Goal: Task Accomplishment & Management: Manage account settings

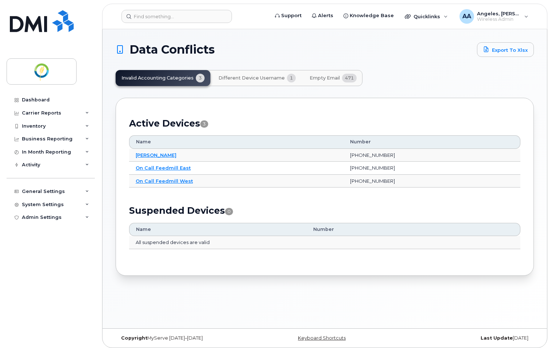
click at [262, 79] on span "Different Device Username" at bounding box center [251, 78] width 66 height 6
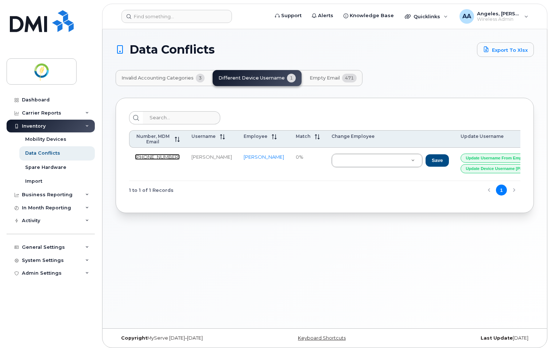
click at [154, 155] on link "[PHONE_NUMBER]" at bounding box center [157, 157] width 45 height 6
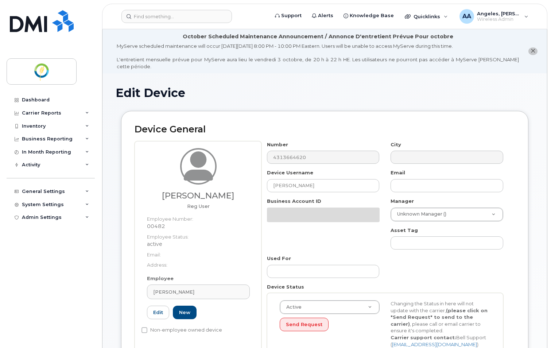
select select "29336448"
select select "29336456"
select select "29336508"
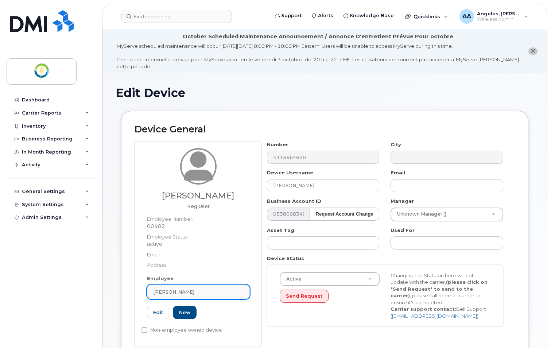
drag, startPoint x: 221, startPoint y: 285, endPoint x: 154, endPoint y: 283, distance: 67.5
click at [154, 288] on div "[PERSON_NAME]" at bounding box center [198, 291] width 90 height 7
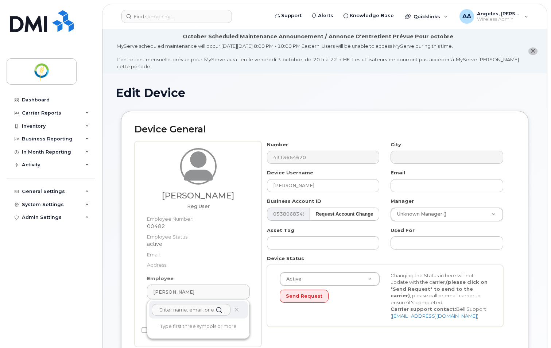
click at [239, 247] on dt "Email:" at bounding box center [198, 252] width 103 height 11
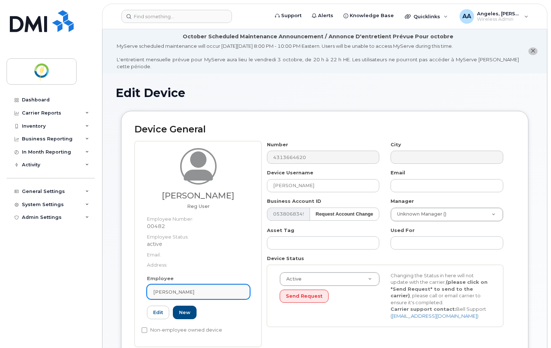
click at [165, 288] on span "[PERSON_NAME]" at bounding box center [173, 291] width 41 height 7
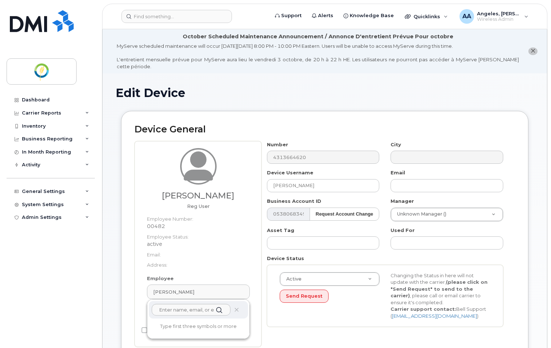
click at [239, 261] on dt "Address:" at bounding box center [198, 263] width 103 height 11
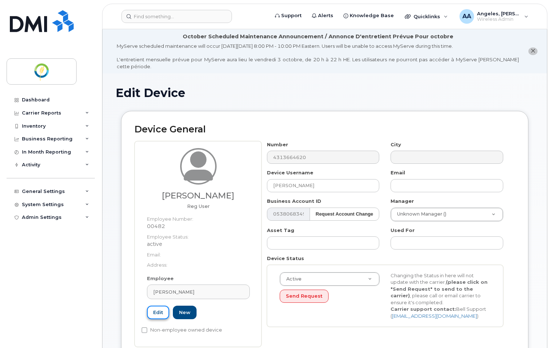
click at [157, 306] on link "Edit" at bounding box center [158, 311] width 22 height 13
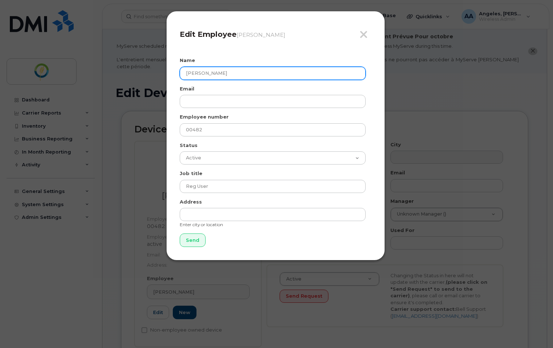
drag, startPoint x: 251, startPoint y: 75, endPoint x: 167, endPoint y: 75, distance: 84.2
click at [167, 75] on div "Close Edit Employee Olumayowa Sowemimo Name Olumayowa Sowemimo Email Employee n…" at bounding box center [275, 135] width 219 height 249
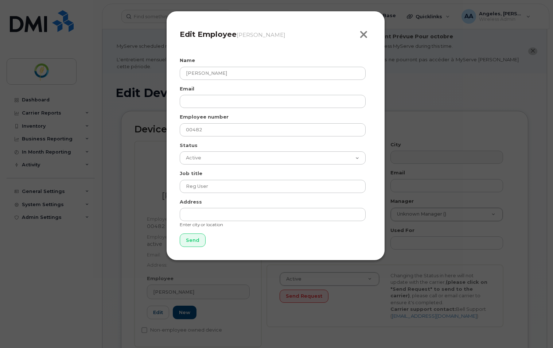
click at [364, 29] on span "button" at bounding box center [363, 34] width 8 height 13
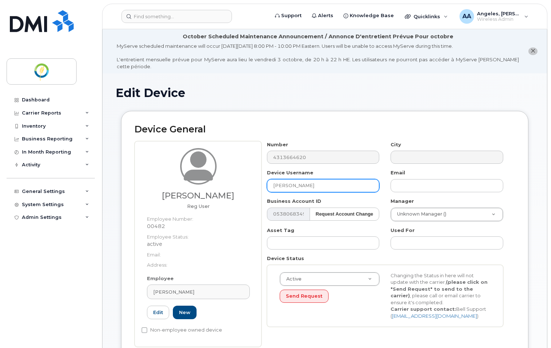
drag, startPoint x: 313, startPoint y: 180, endPoint x: 231, endPoint y: 178, distance: 81.7
click at [231, 178] on div "Olumayowa Sowemimo Reg User Employee Number: 00482 Employee Status: active Emai…" at bounding box center [324, 244] width 380 height 206
paste input "[PERSON_NAME]"
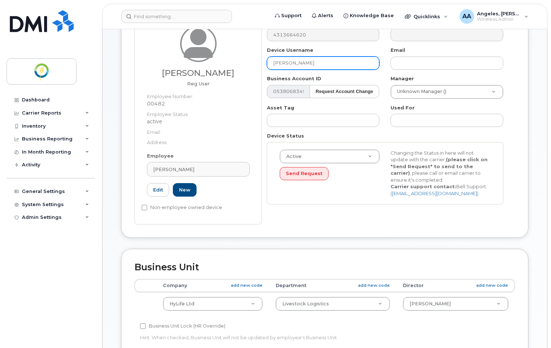
scroll to position [146, 0]
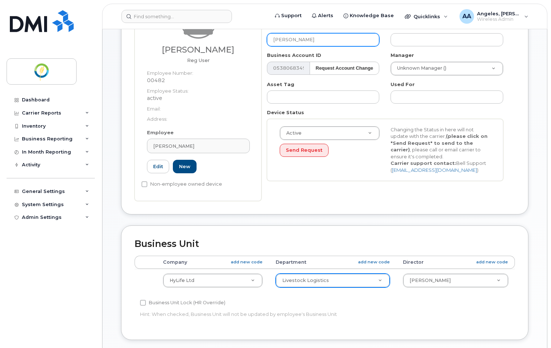
type input "[PERSON_NAME]"
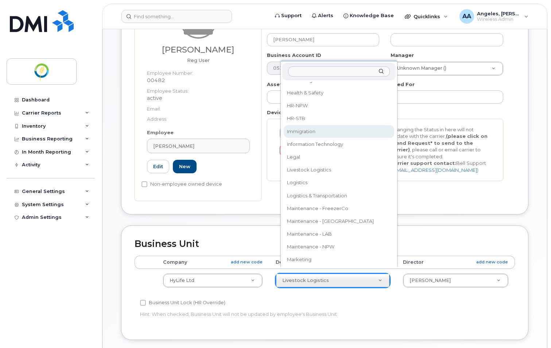
scroll to position [282, 0]
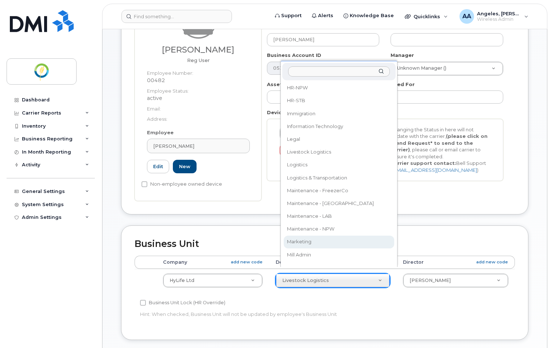
drag, startPoint x: 307, startPoint y: 240, endPoint x: 440, endPoint y: 265, distance: 135.6
select select "29336460"
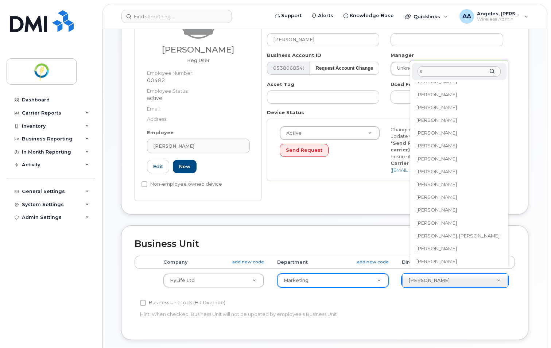
scroll to position [0, 0]
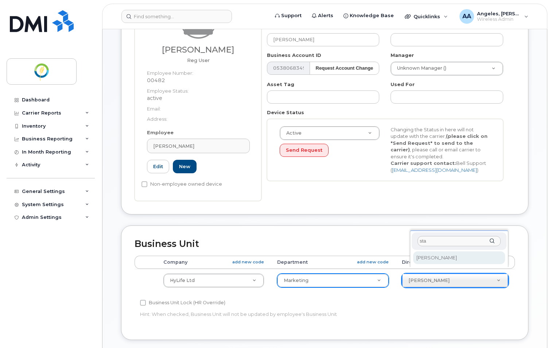
type input "sta"
select select "33483126"
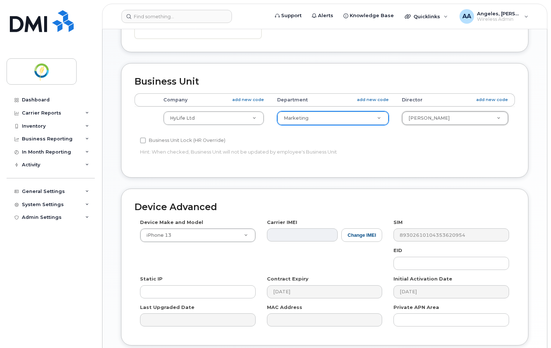
scroll to position [359, 0]
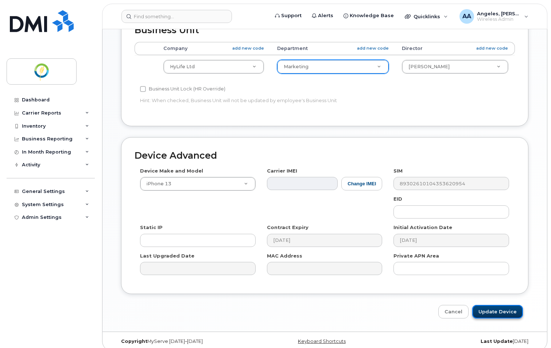
click at [488, 307] on input "Update Device" at bounding box center [497, 311] width 51 height 13
type input "Saving..."
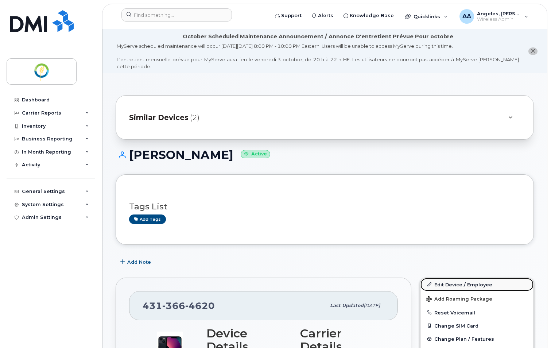
click at [453, 279] on link "Edit Device / Employee" at bounding box center [476, 284] width 113 height 13
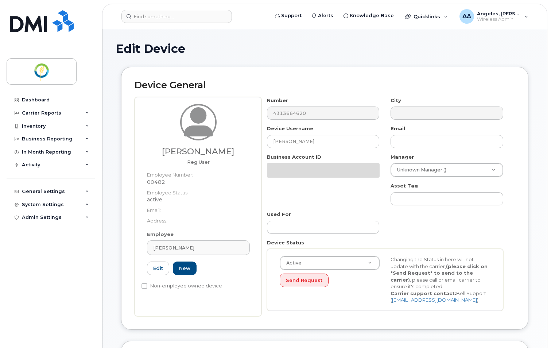
select select "29336448"
select select "29336460"
select select "33483126"
